Goal: Task Accomplishment & Management: Manage account settings

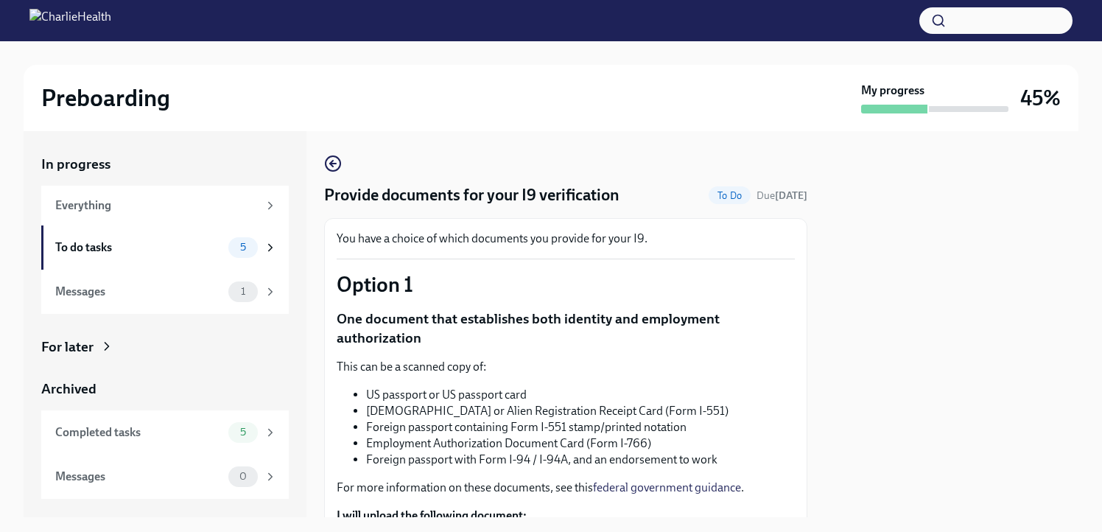
scroll to position [627, 0]
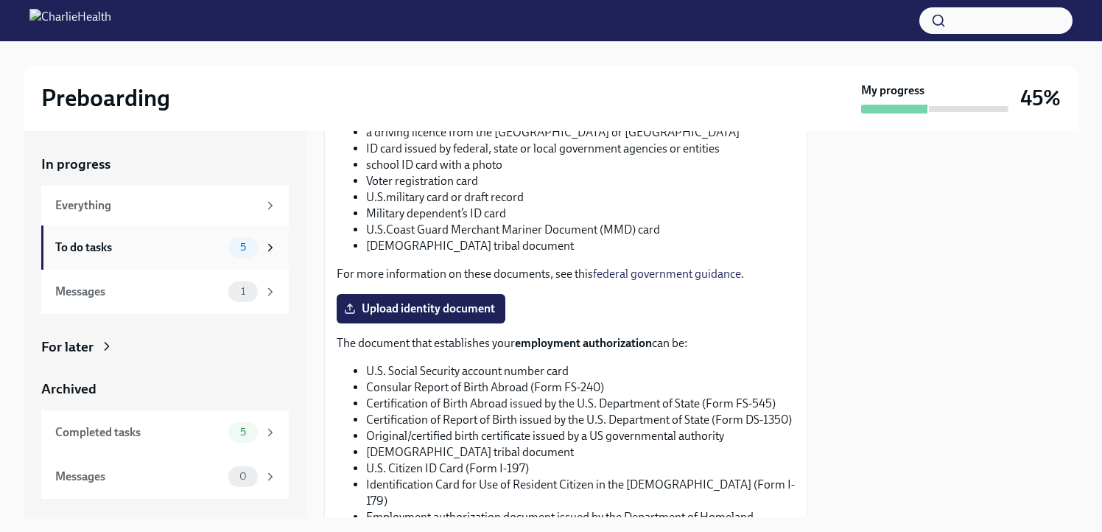
click at [93, 252] on div "To do tasks" at bounding box center [138, 248] width 167 height 16
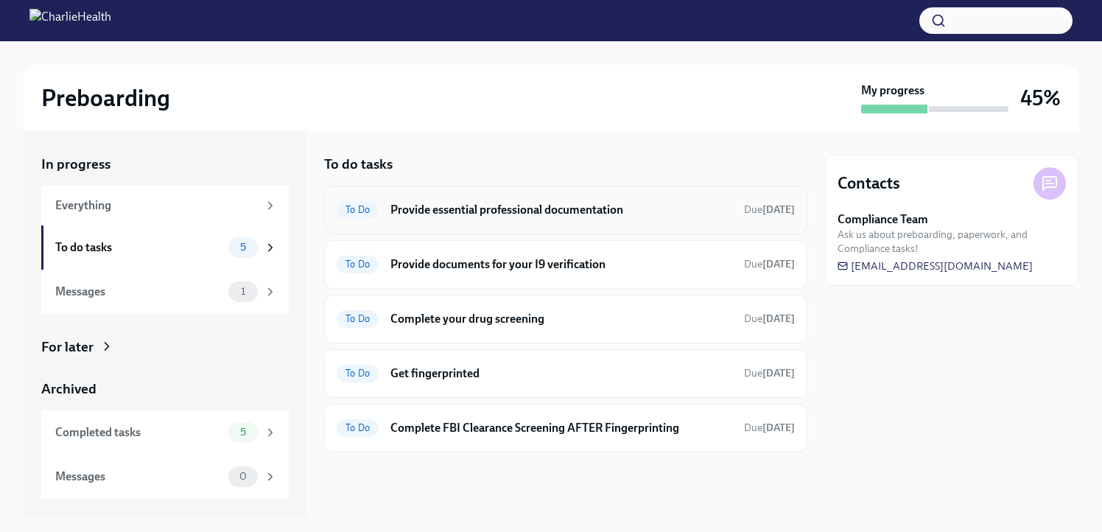
click at [473, 208] on h6 "Provide essential professional documentation" at bounding box center [562, 210] width 342 height 16
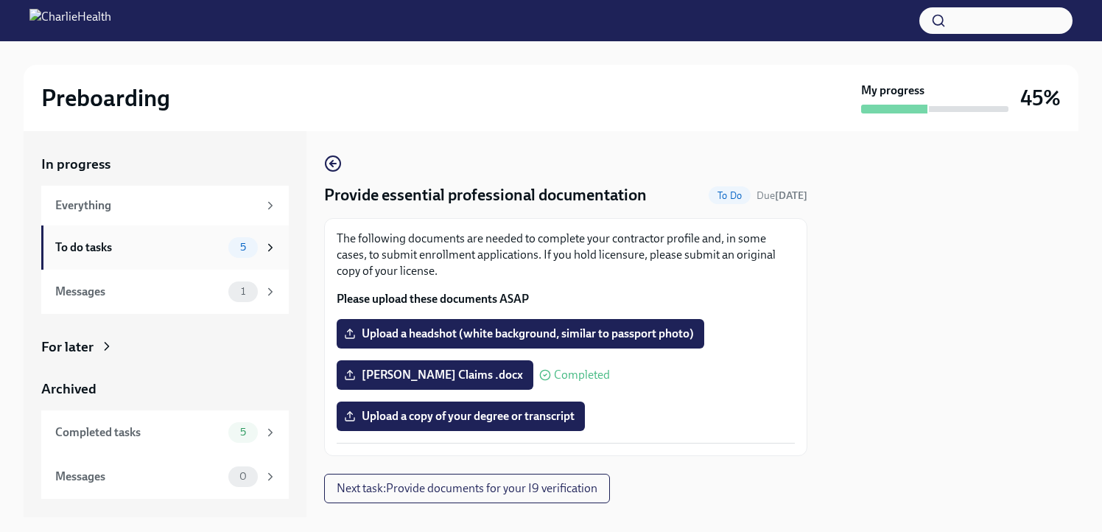
click at [102, 244] on div "To do tasks" at bounding box center [138, 248] width 167 height 16
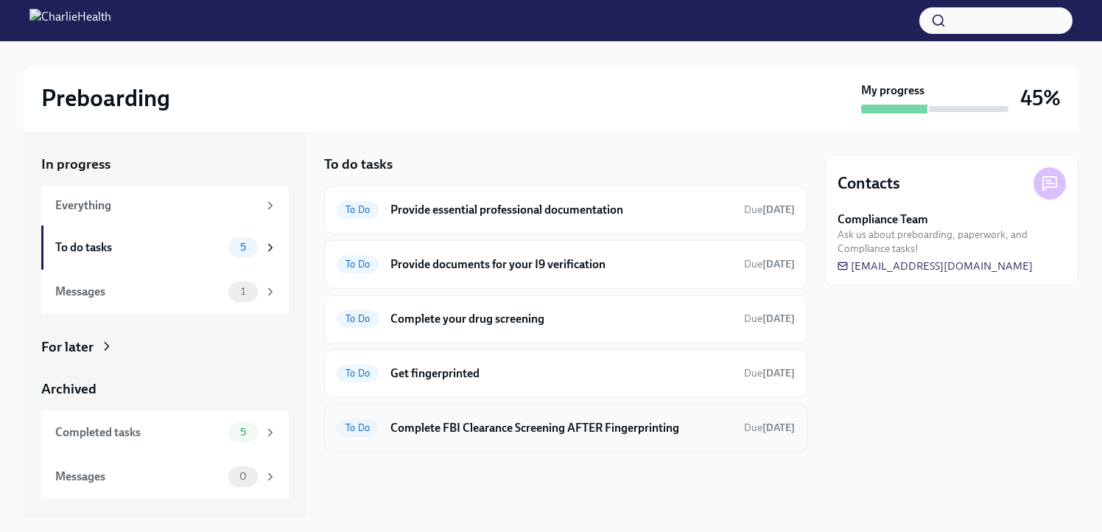
click at [499, 416] on div "To Do Complete FBI Clearance Screening AFTER Fingerprinting Due [DATE]" at bounding box center [566, 428] width 458 height 24
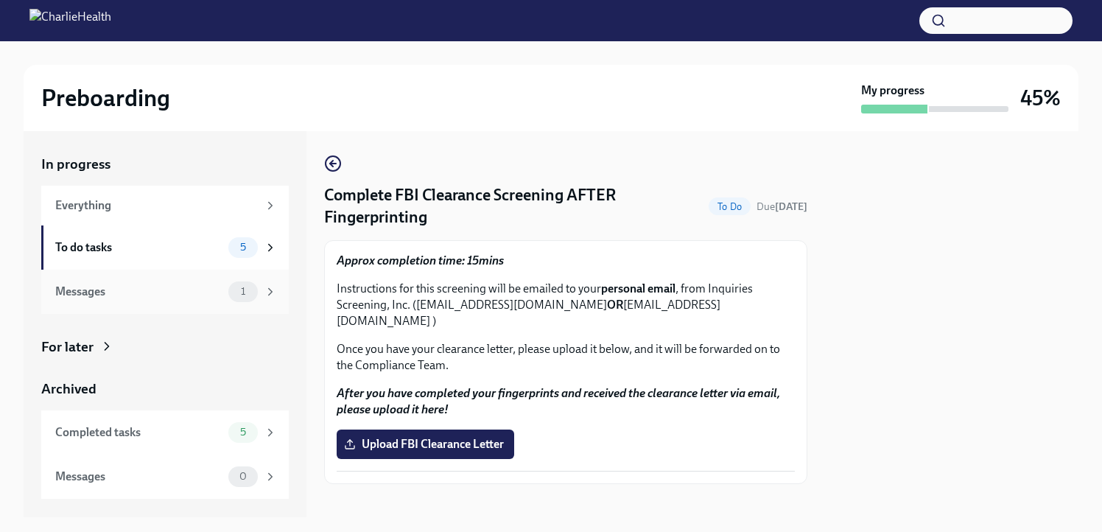
click at [97, 296] on div "Messages" at bounding box center [138, 292] width 167 height 16
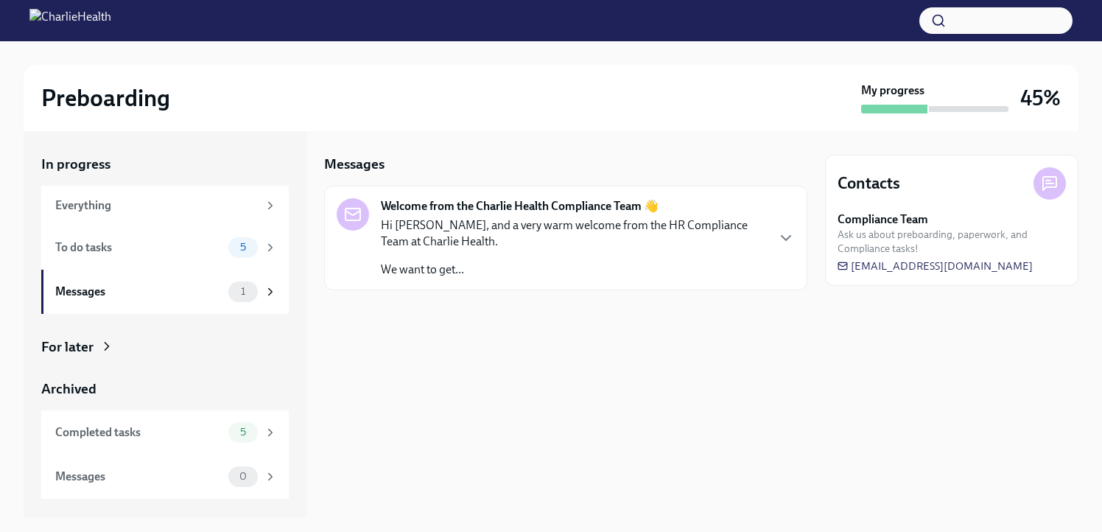
click at [587, 253] on div "Hi [PERSON_NAME], and a very warm welcome from the HR Compliance Team at Charli…" at bounding box center [573, 247] width 385 height 60
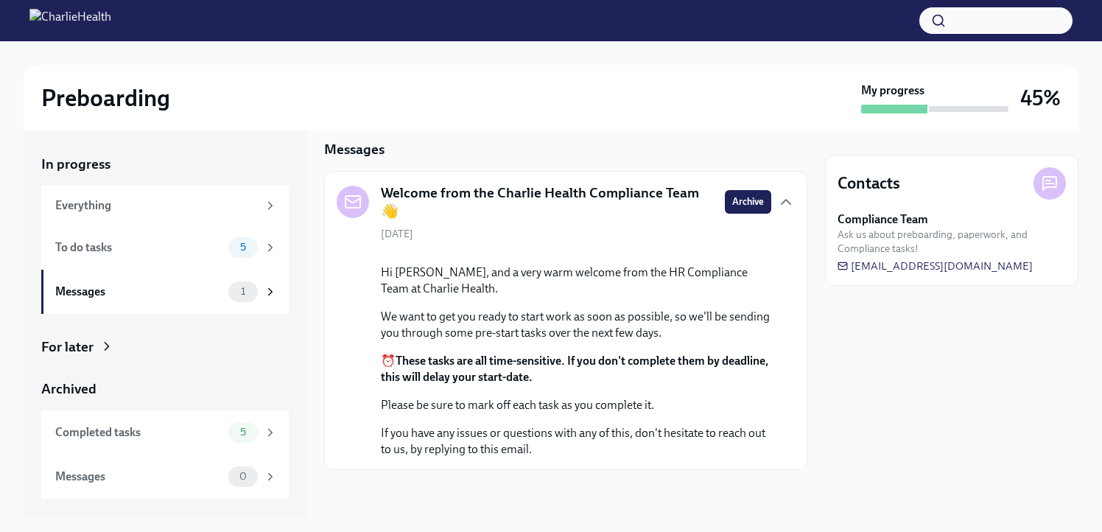
scroll to position [123, 0]
click at [77, 208] on div "Everything" at bounding box center [156, 205] width 203 height 16
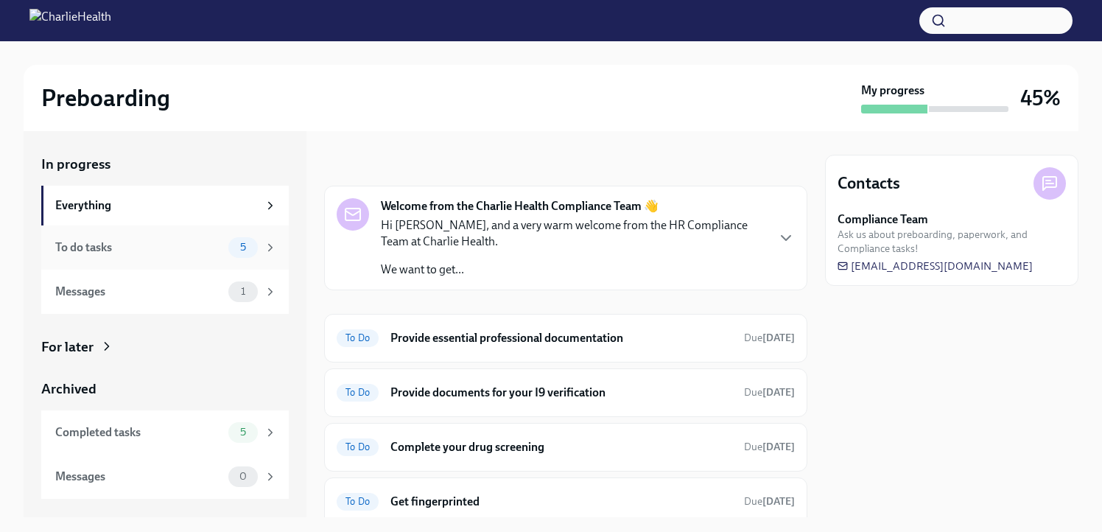
click at [166, 254] on div "To do tasks" at bounding box center [138, 248] width 167 height 16
